Goal: Task Accomplishment & Management: Manage account settings

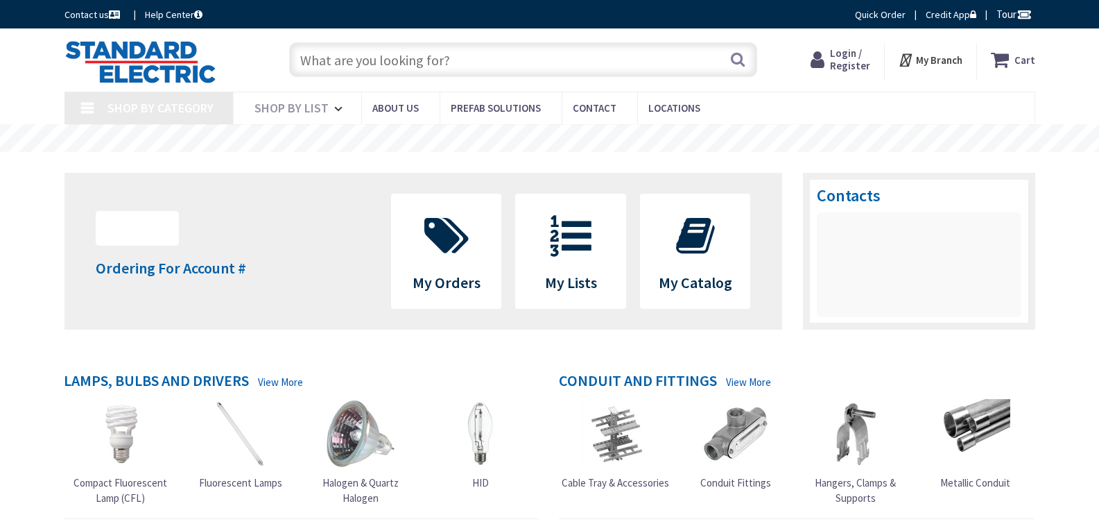
type input "MA-111, Acton, MA 01720, [GEOGRAPHIC_DATA]"
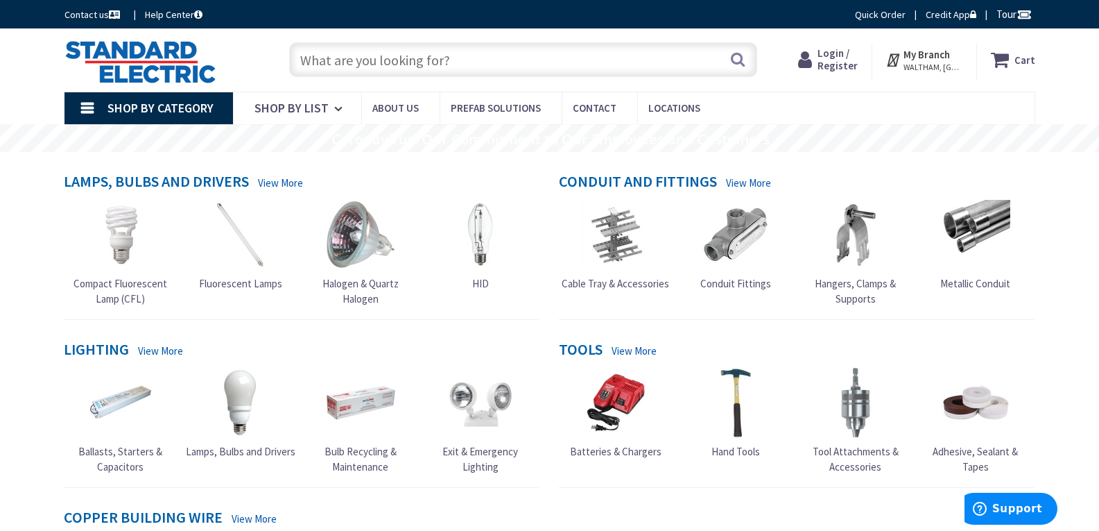
click at [844, 55] on span "Login / Register" at bounding box center [838, 59] width 40 height 26
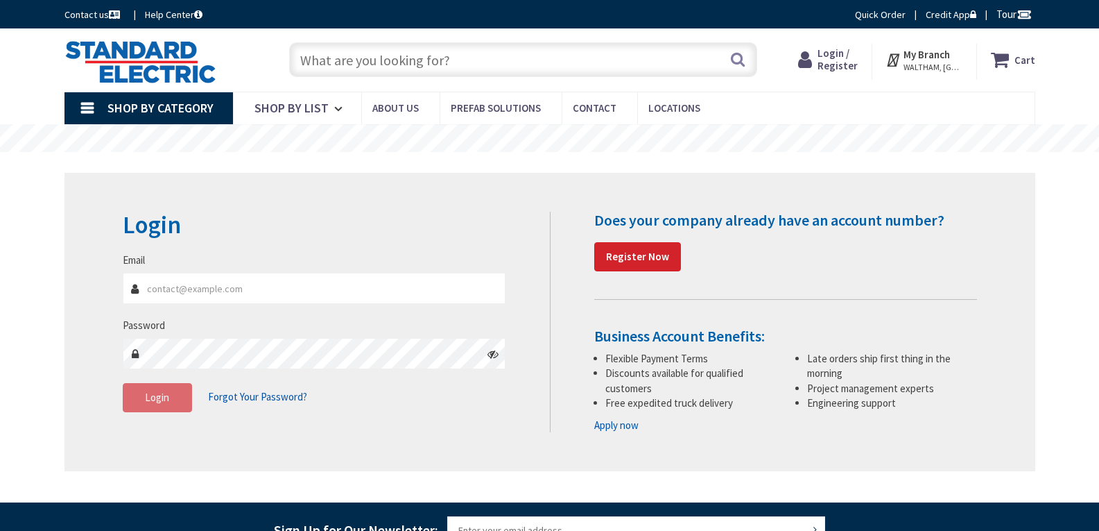
click at [266, 284] on input "Email" at bounding box center [315, 288] width 384 height 31
type input "[EMAIL_ADDRESS][DOMAIN_NAME]"
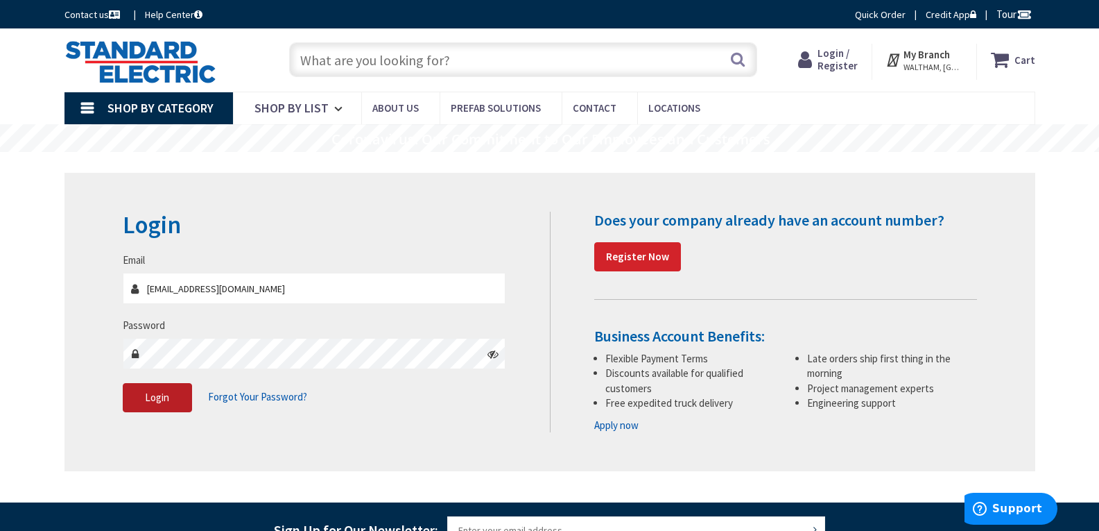
click at [155, 400] on span "Login" at bounding box center [157, 397] width 24 height 13
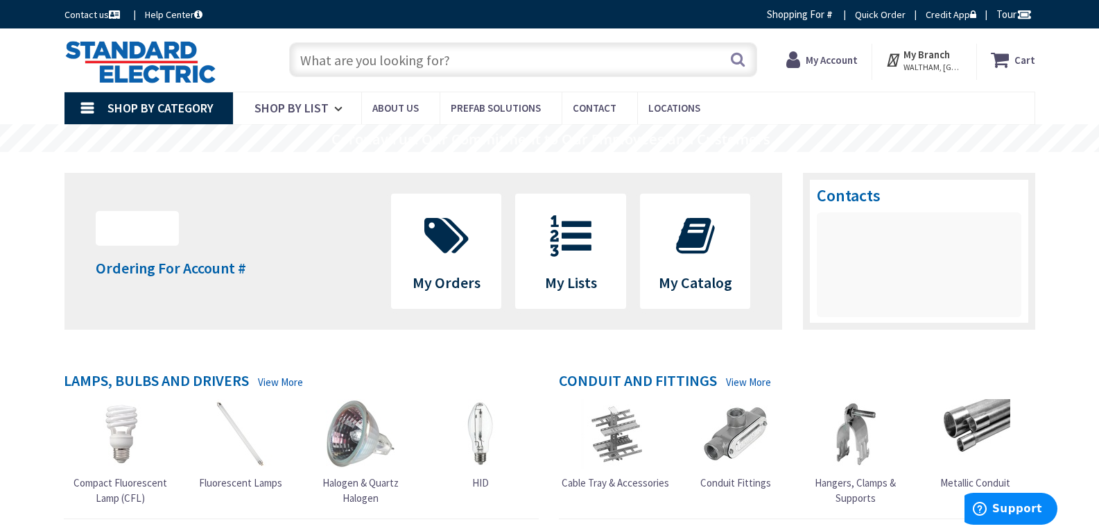
click at [368, 56] on input "text" at bounding box center [523, 59] width 468 height 35
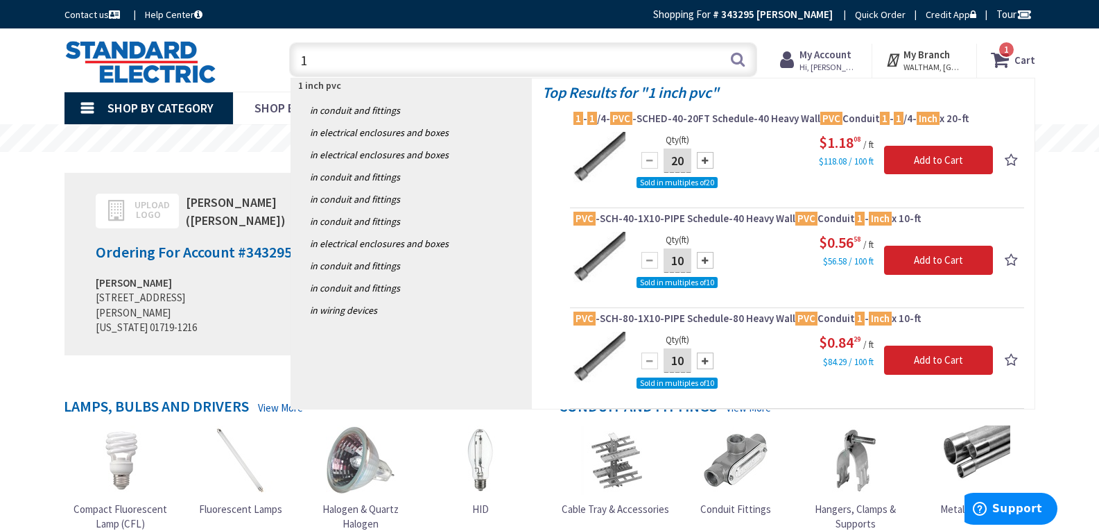
type input "1"
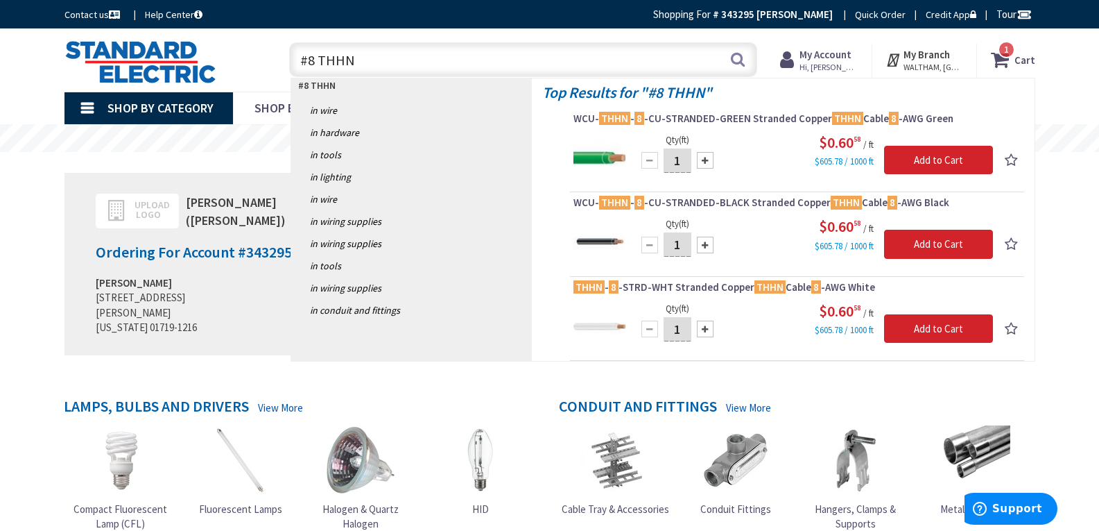
click at [316, 61] on input "#8 THHN" at bounding box center [523, 59] width 468 height 35
click at [312, 64] on input "#8 THHN" at bounding box center [523, 59] width 468 height 35
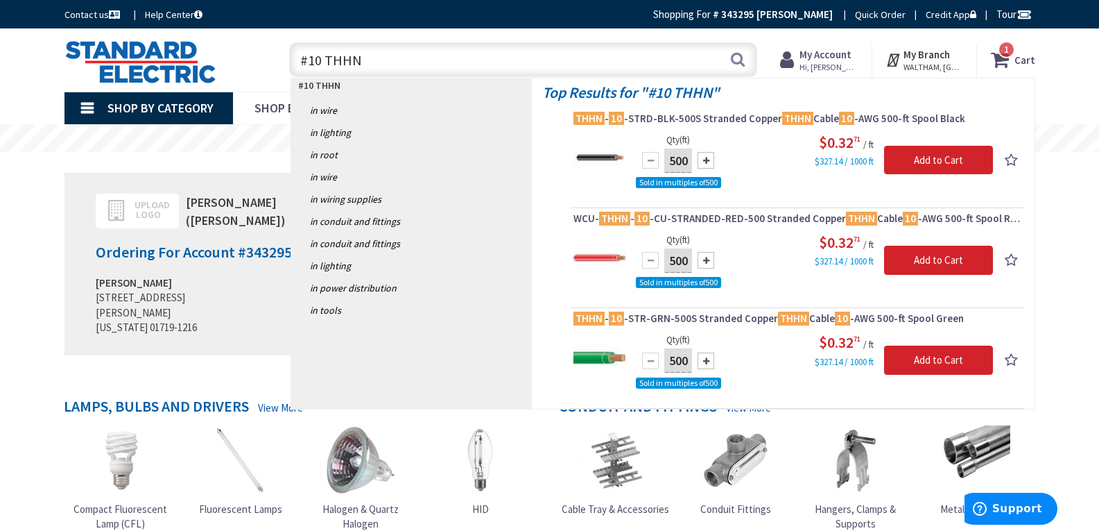
click at [419, 68] on input "#10 THHN" at bounding box center [523, 59] width 468 height 35
type input "#"
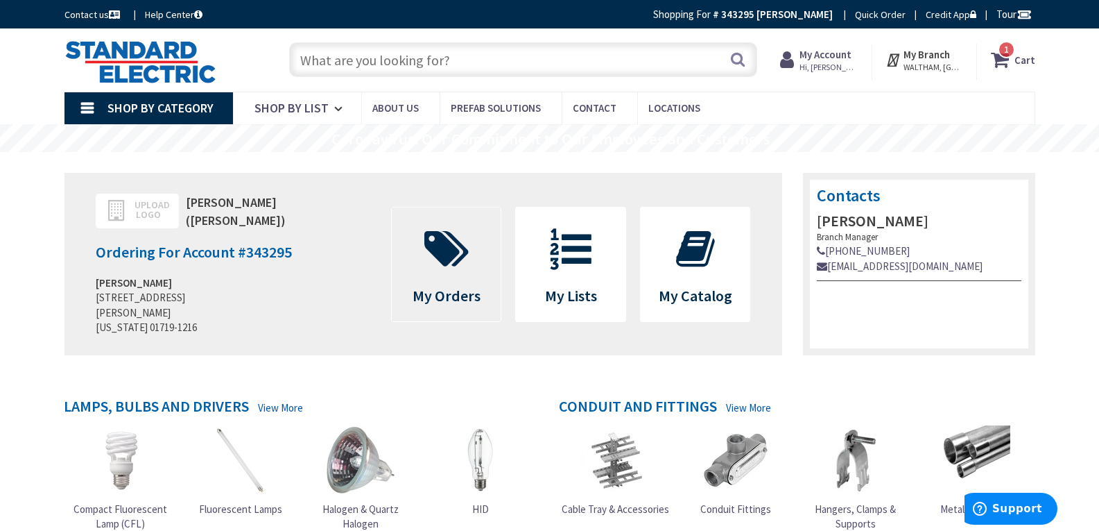
click at [464, 262] on icon at bounding box center [447, 249] width 58 height 42
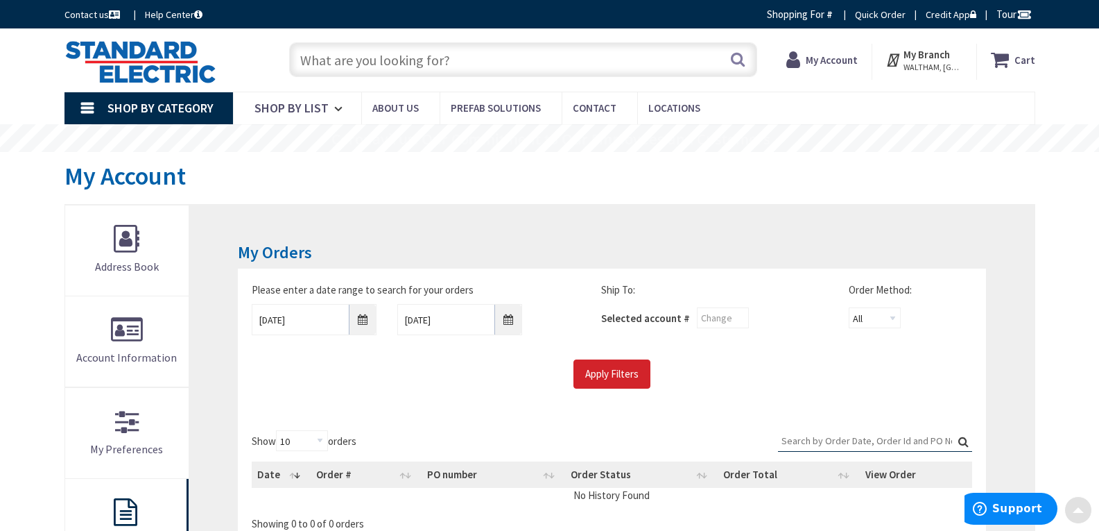
scroll to position [277, 0]
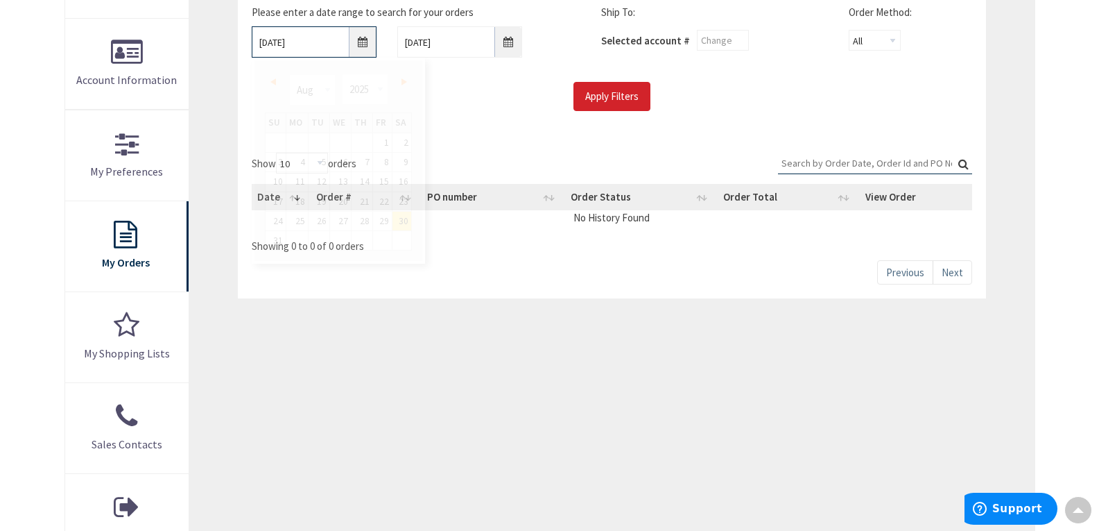
click at [361, 41] on input "8/30/2025" at bounding box center [314, 41] width 125 height 31
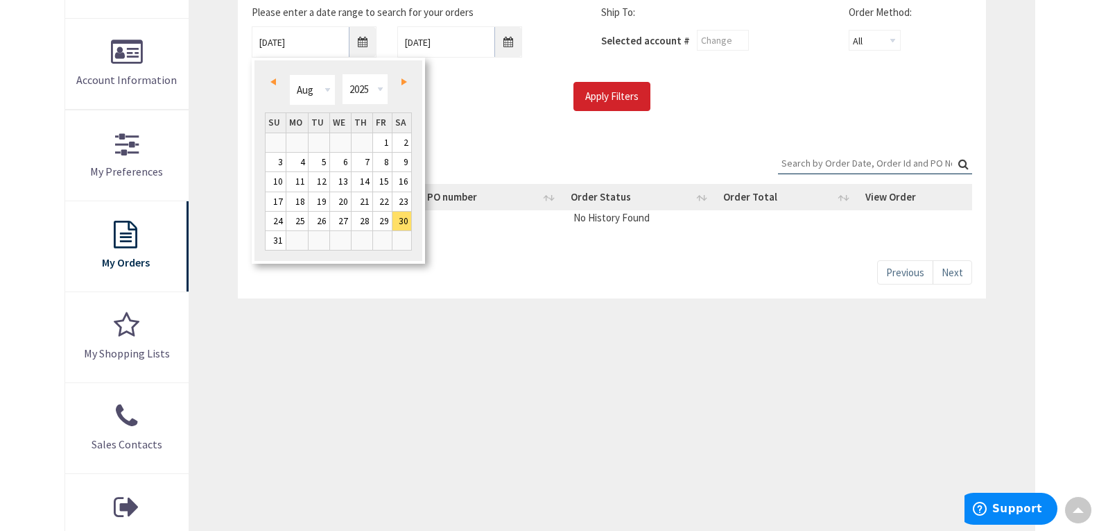
click at [274, 75] on link "Prev" at bounding box center [275, 81] width 19 height 19
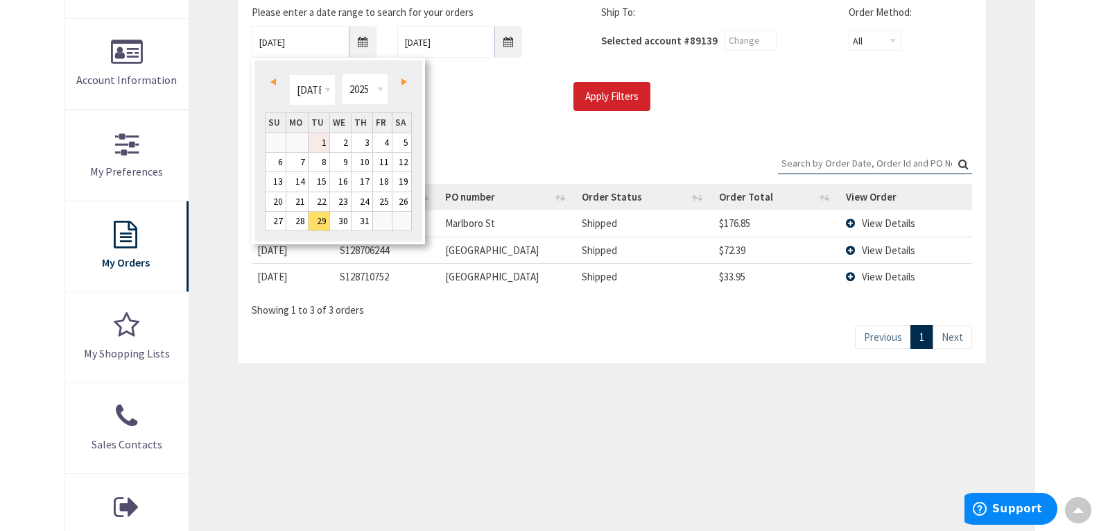
click at [325, 139] on link "1" at bounding box center [319, 142] width 21 height 19
type input "07/01/2025"
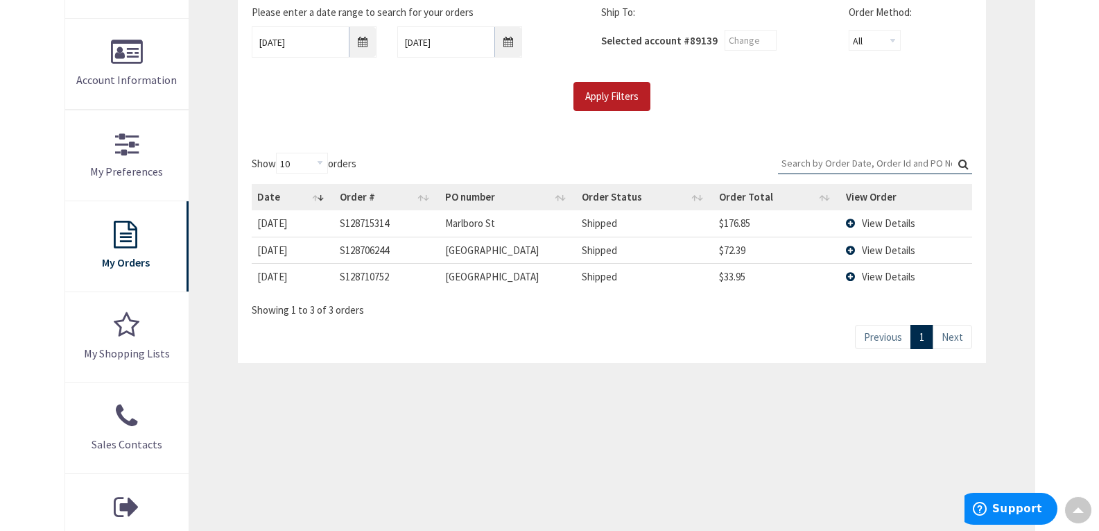
click at [599, 97] on input "Apply Filters" at bounding box center [612, 96] width 77 height 29
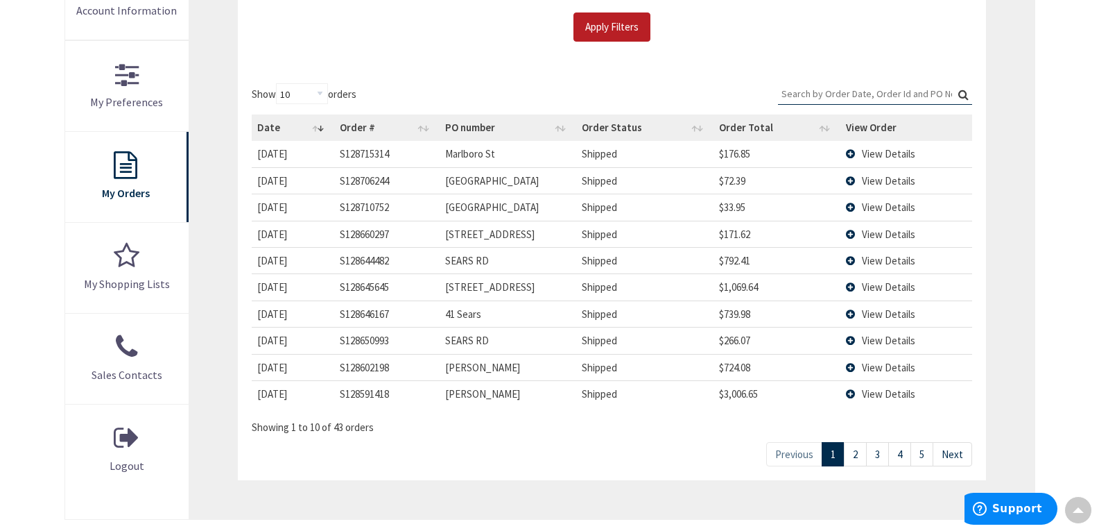
scroll to position [416, 0]
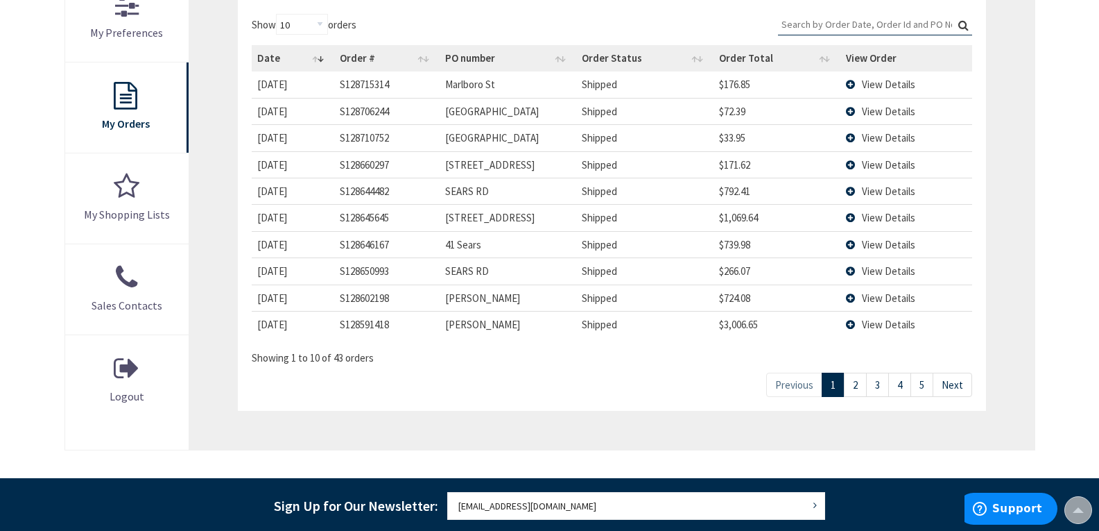
click at [858, 387] on link "2" at bounding box center [855, 385] width 23 height 24
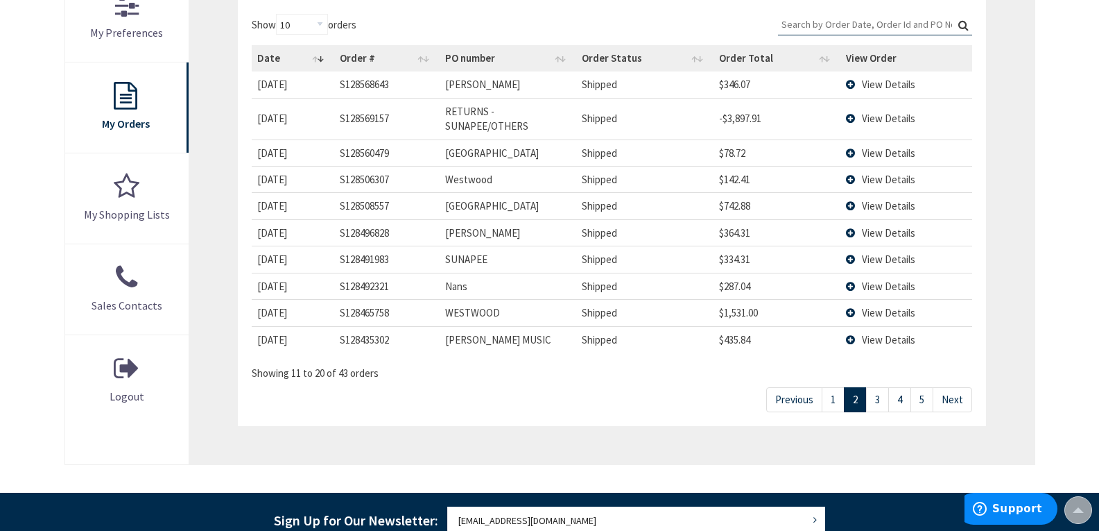
click at [878, 404] on link "3" at bounding box center [877, 399] width 23 height 24
